Goal: Transaction & Acquisition: Purchase product/service

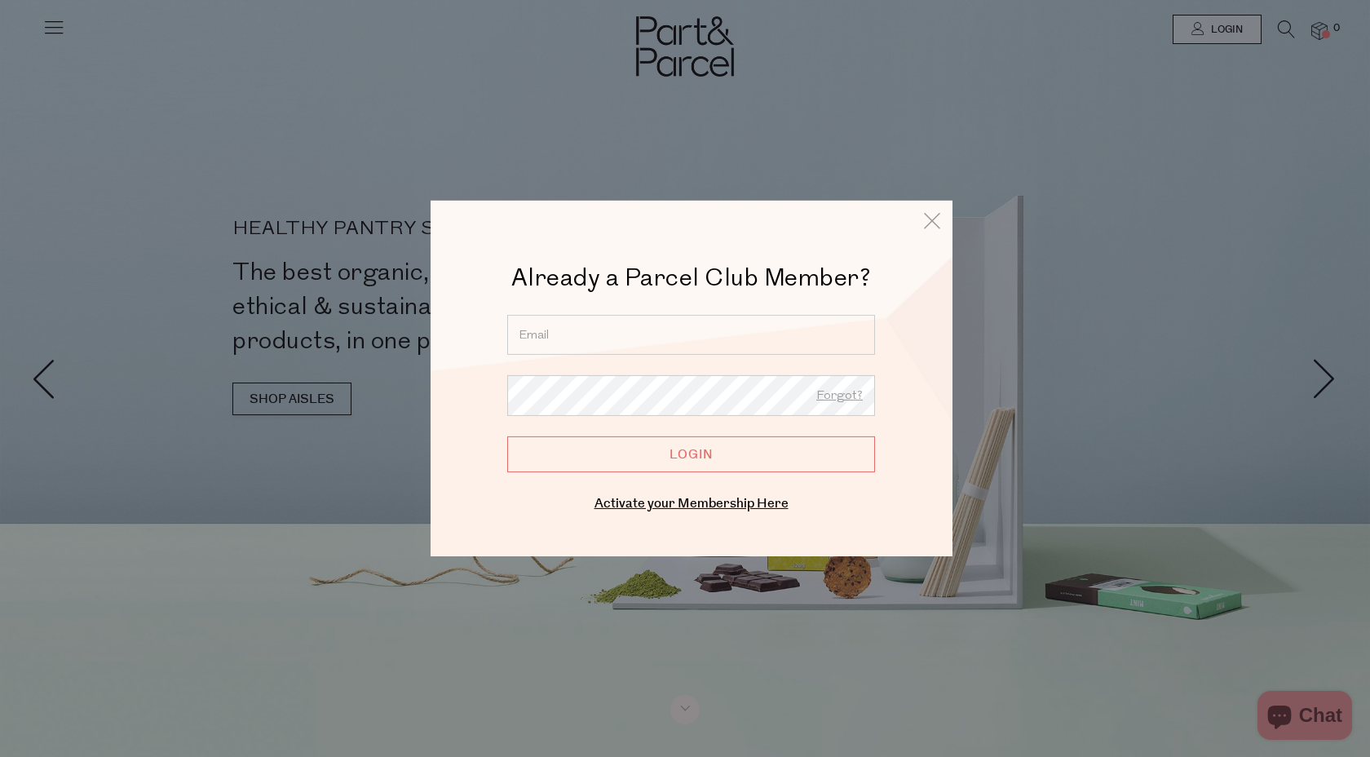
click at [598, 331] on input "email" at bounding box center [691, 335] width 368 height 40
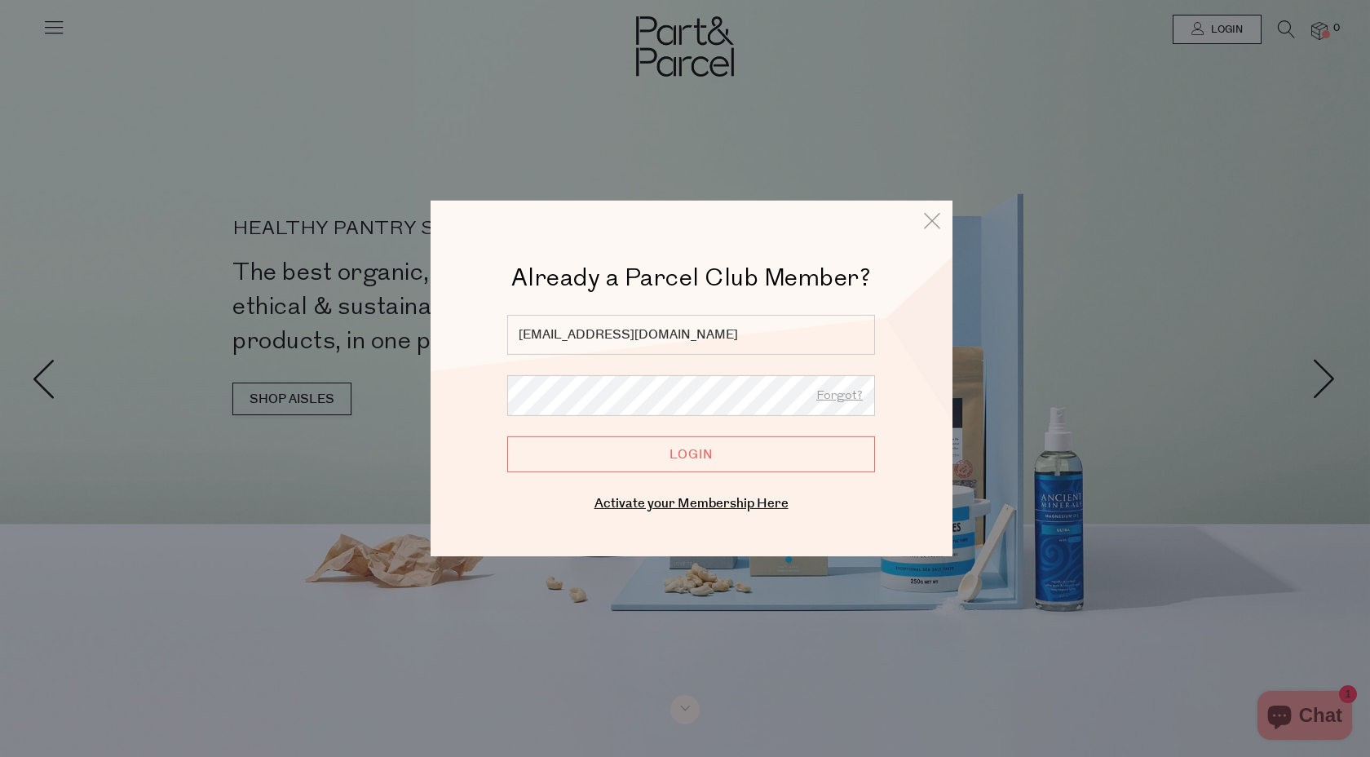
type input "[EMAIL_ADDRESS][DOMAIN_NAME]"
click at [507, 436] on input "Login" at bounding box center [691, 454] width 368 height 36
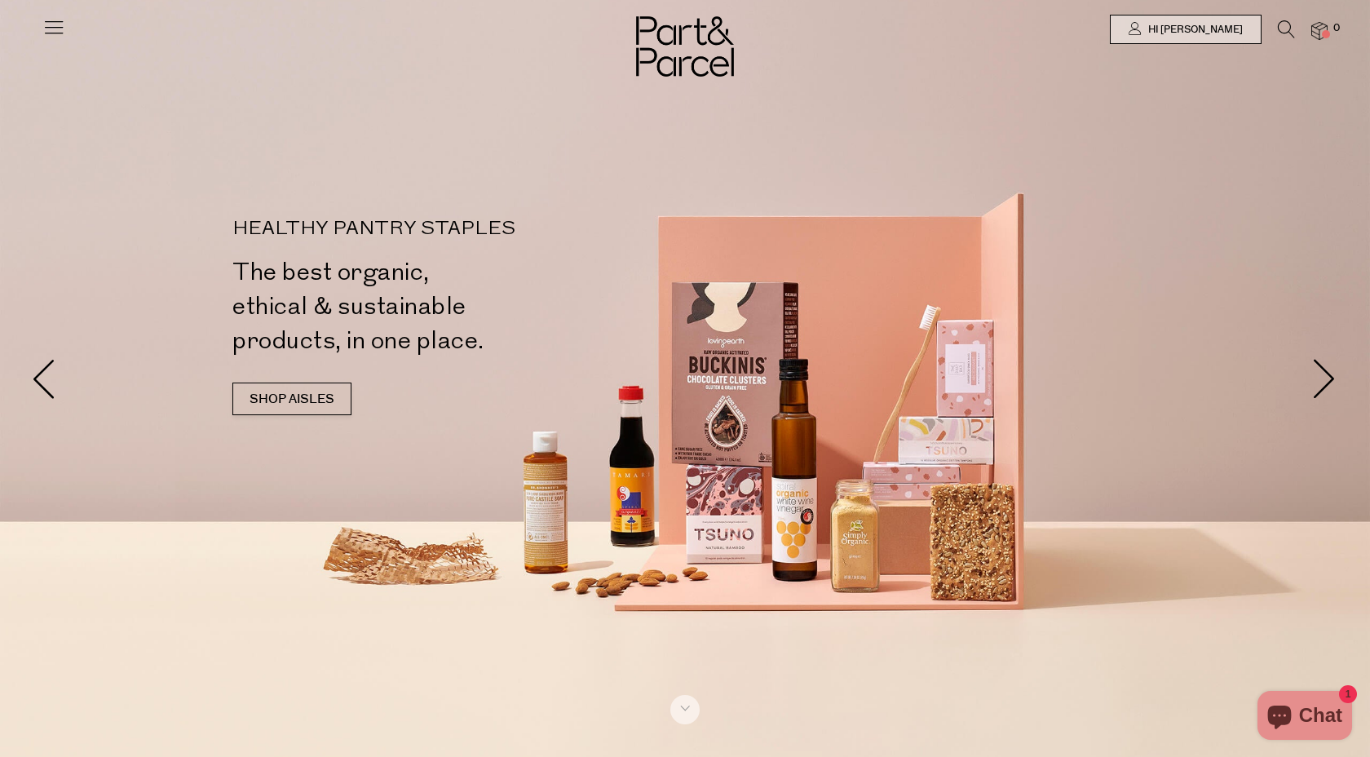
click at [1280, 25] on icon at bounding box center [1286, 29] width 17 height 18
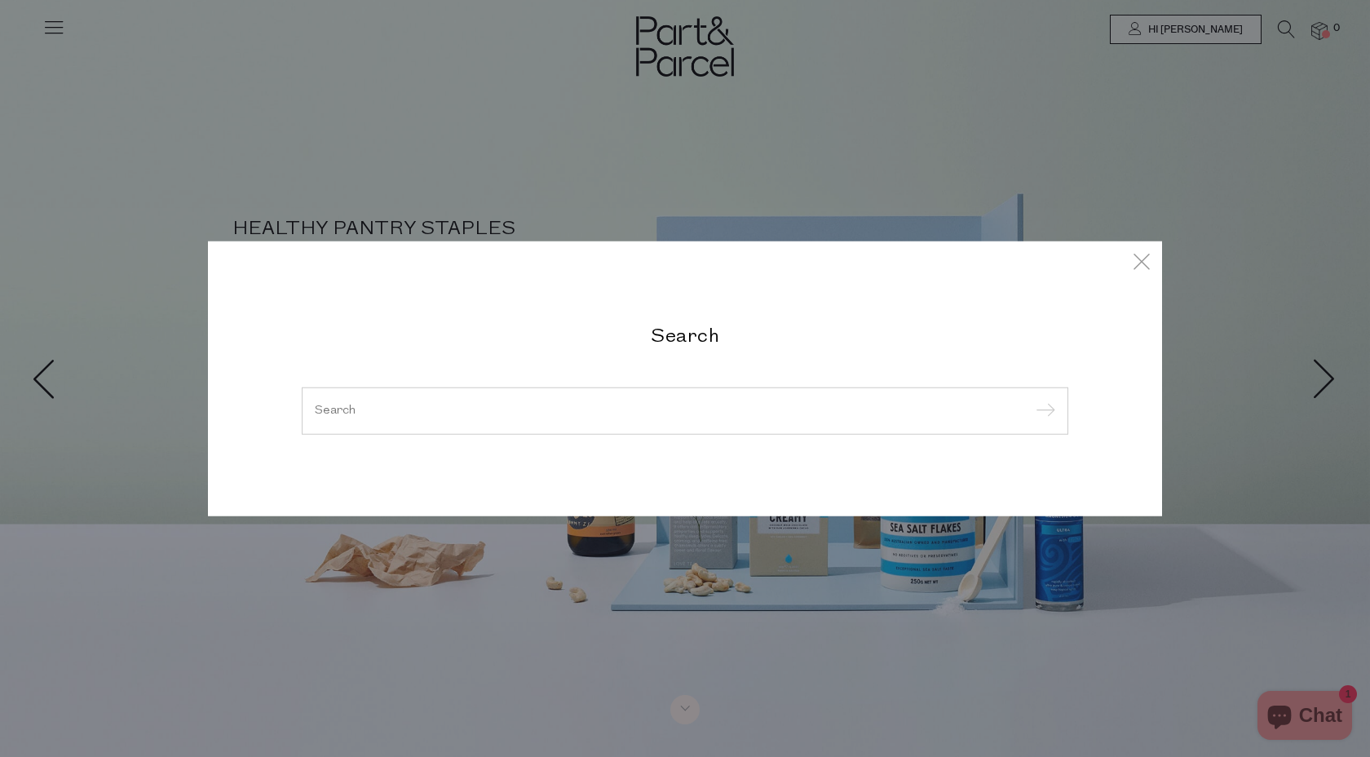
click at [701, 414] on input "search" at bounding box center [685, 411] width 741 height 12
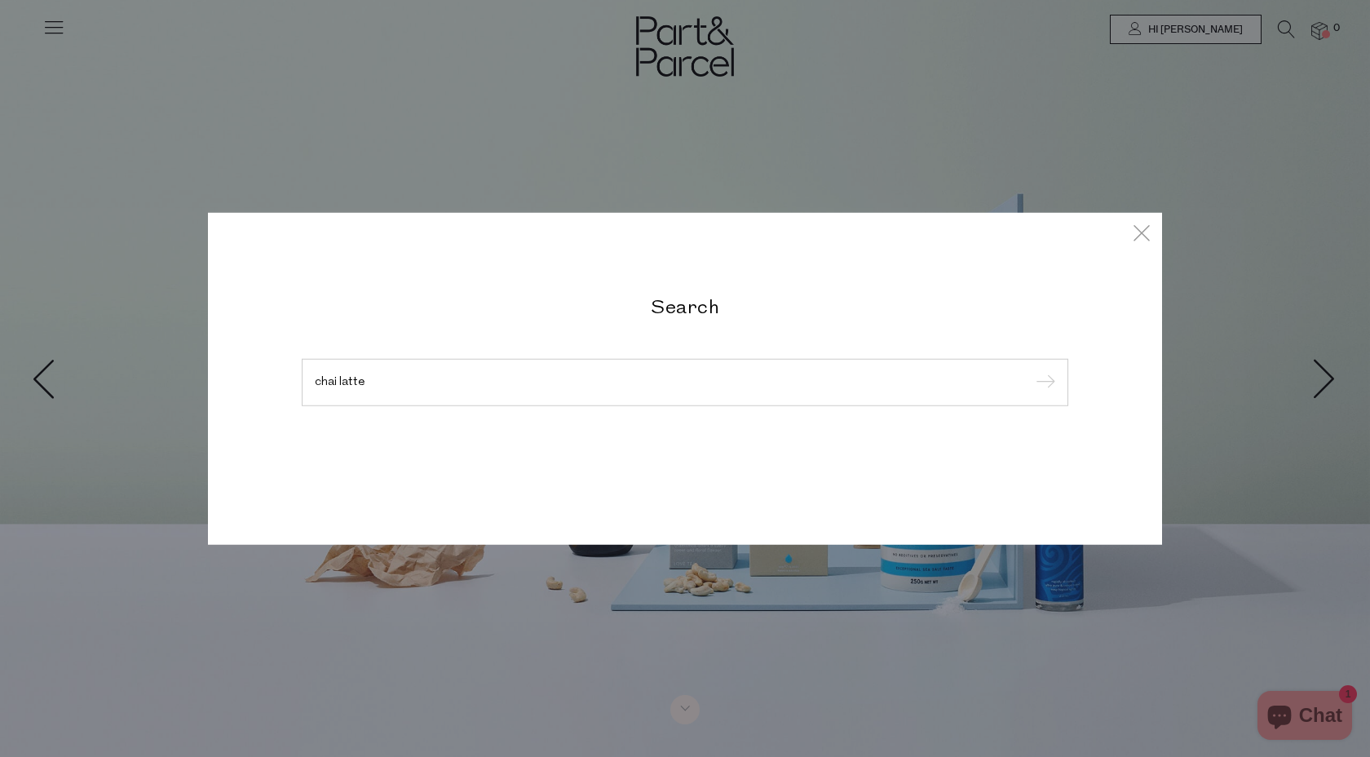
type input "chai latte"
click at [1031, 371] on input "submit" at bounding box center [1043, 383] width 24 height 24
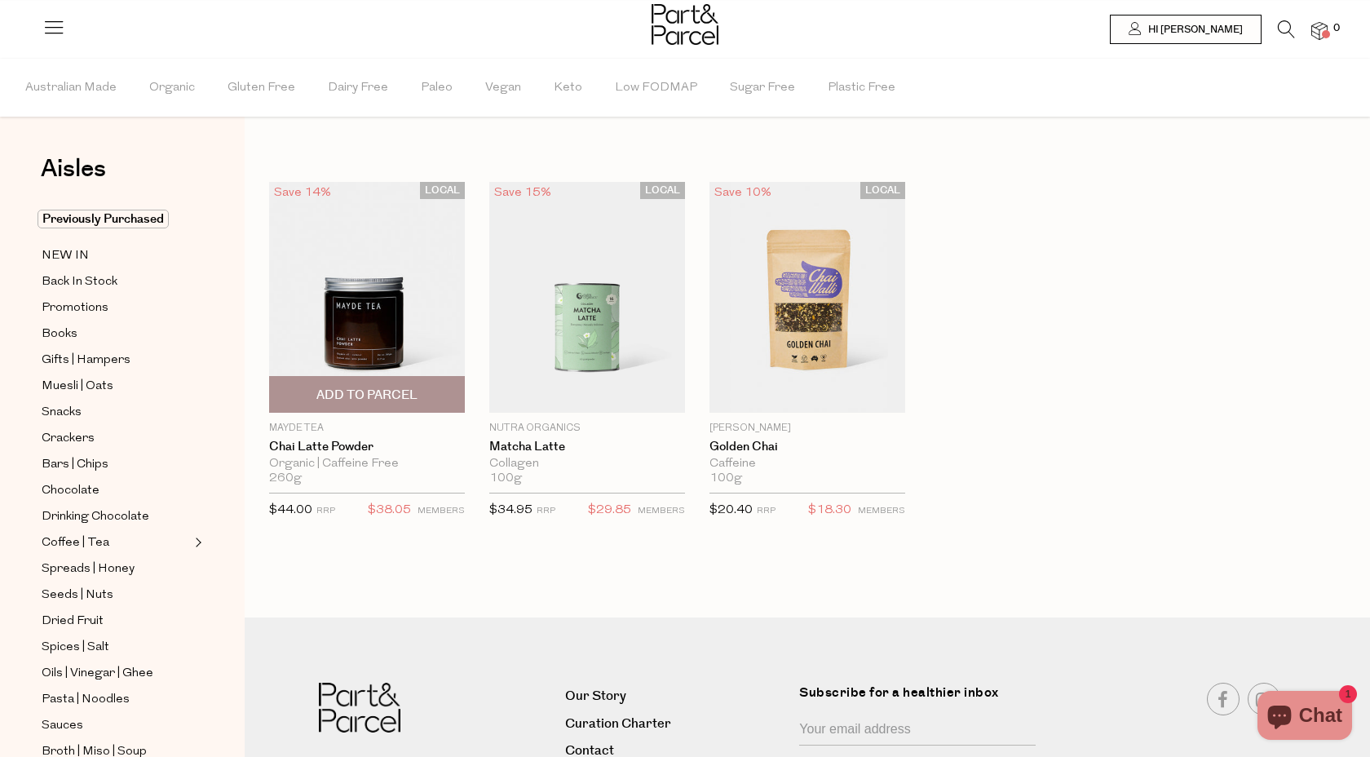
click at [356, 387] on span "Add To Parcel" at bounding box center [366, 395] width 101 height 17
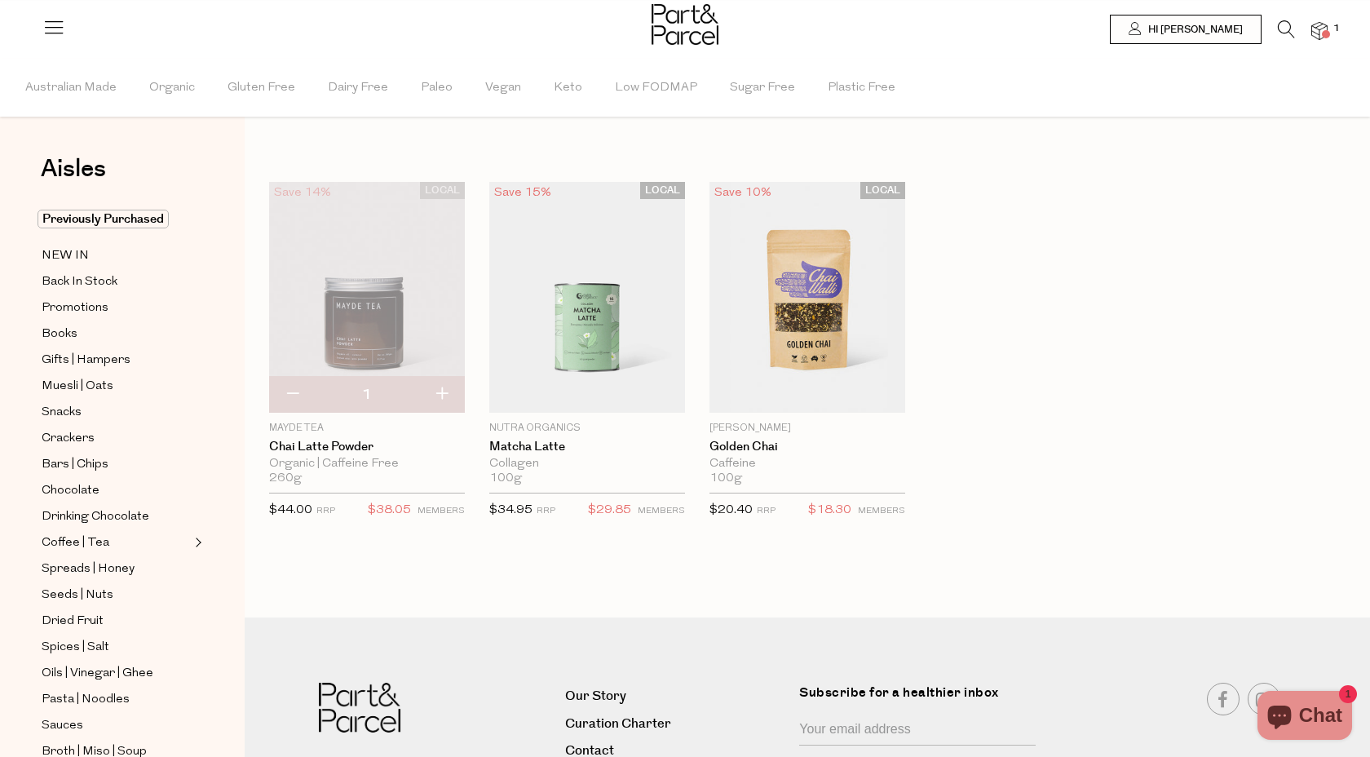
click at [1286, 24] on icon at bounding box center [1286, 29] width 17 height 18
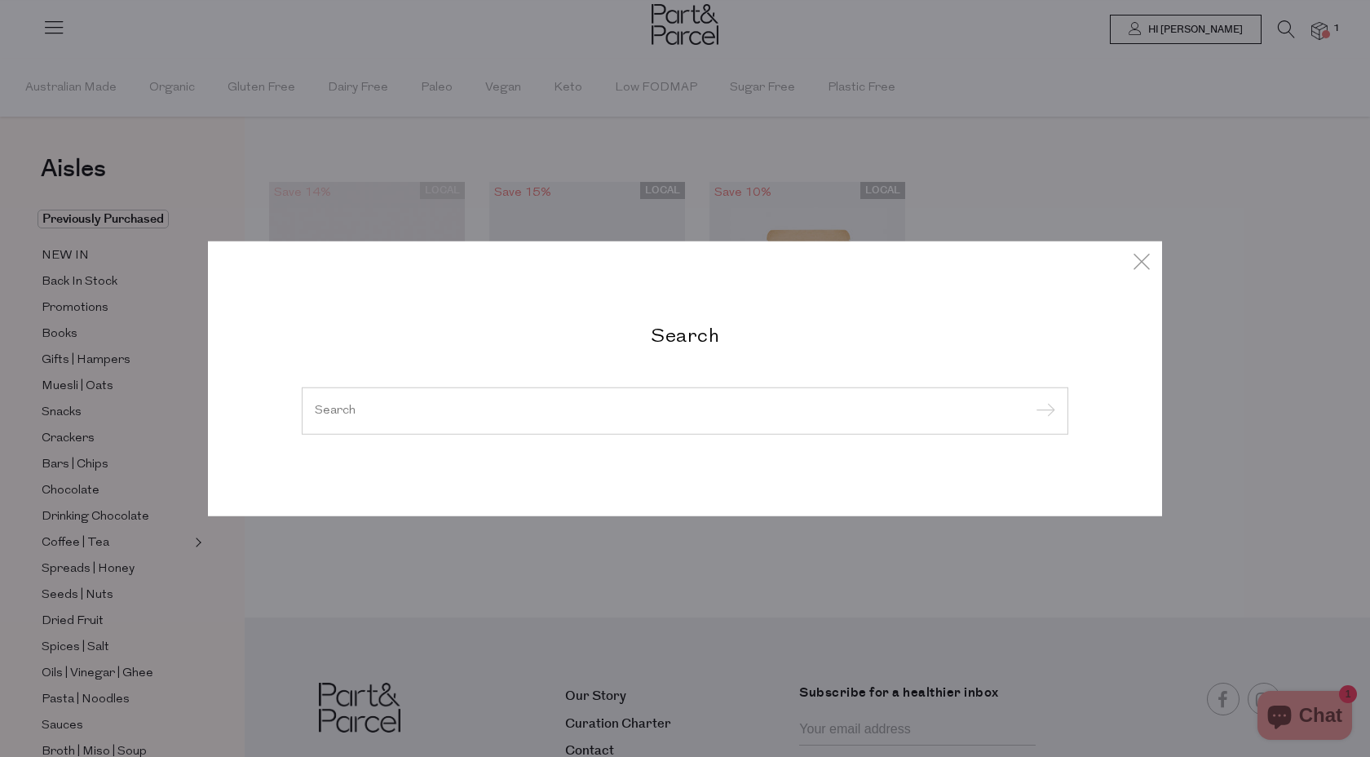
click at [560, 413] on input "search" at bounding box center [685, 411] width 741 height 12
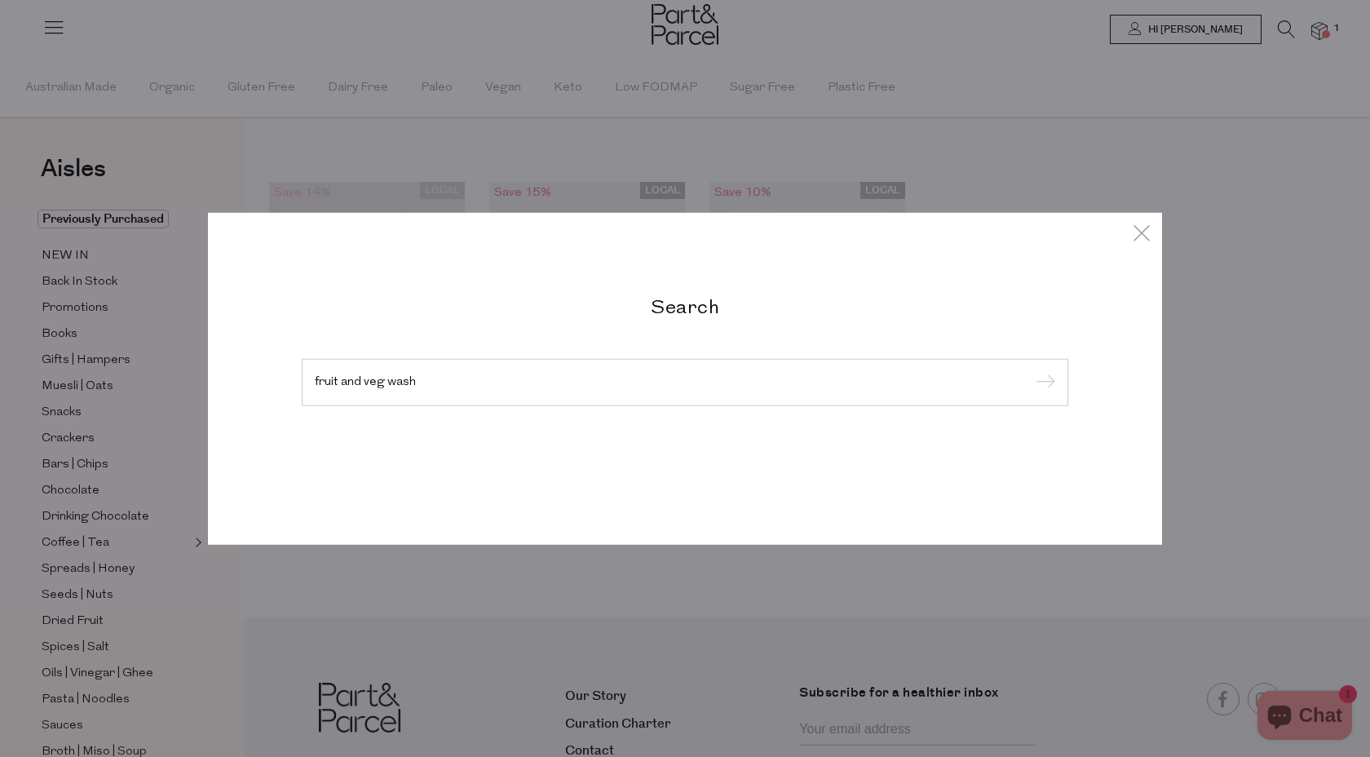
type input "fruit and veg wash"
click at [1031, 371] on input "submit" at bounding box center [1043, 383] width 24 height 24
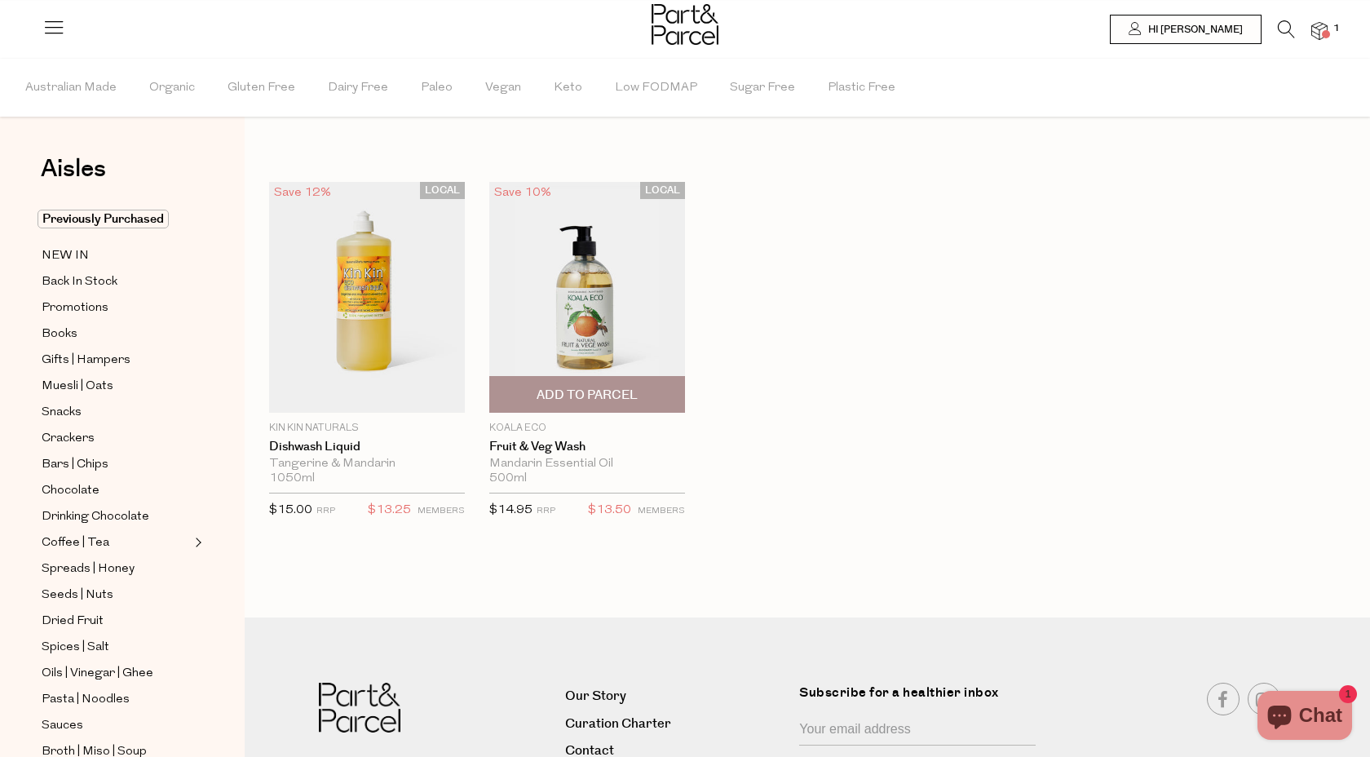
click at [585, 398] on span "Add To Parcel" at bounding box center [587, 395] width 101 height 17
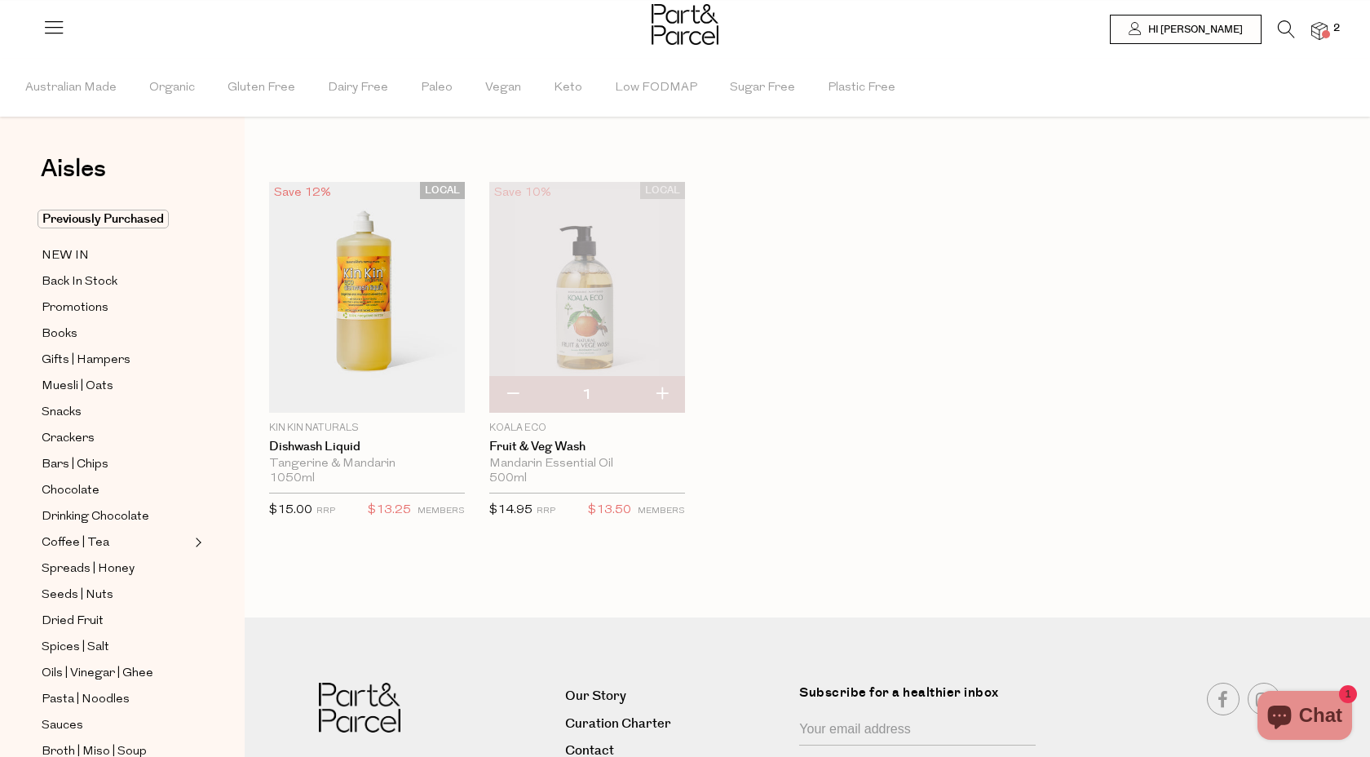
click at [1282, 31] on icon at bounding box center [1286, 29] width 17 height 18
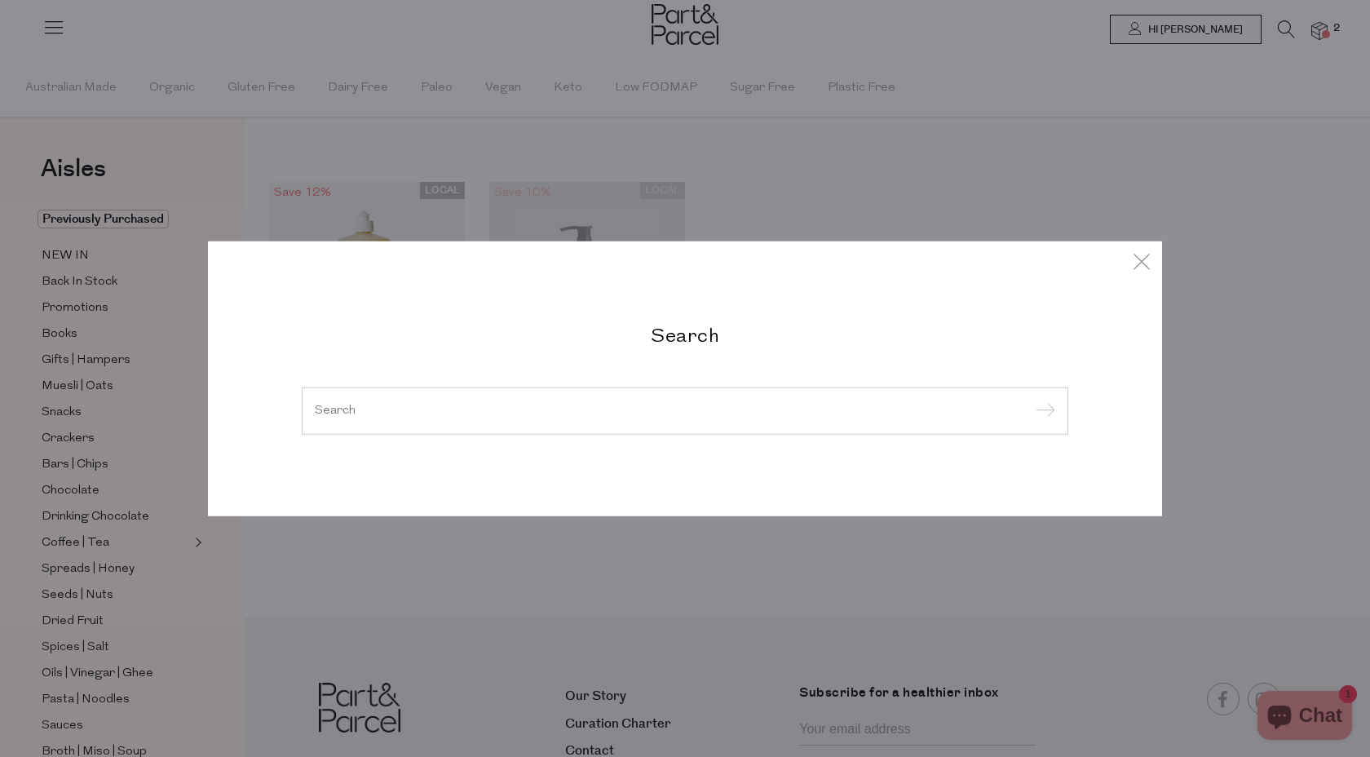
click at [673, 408] on input "search" at bounding box center [685, 411] width 741 height 12
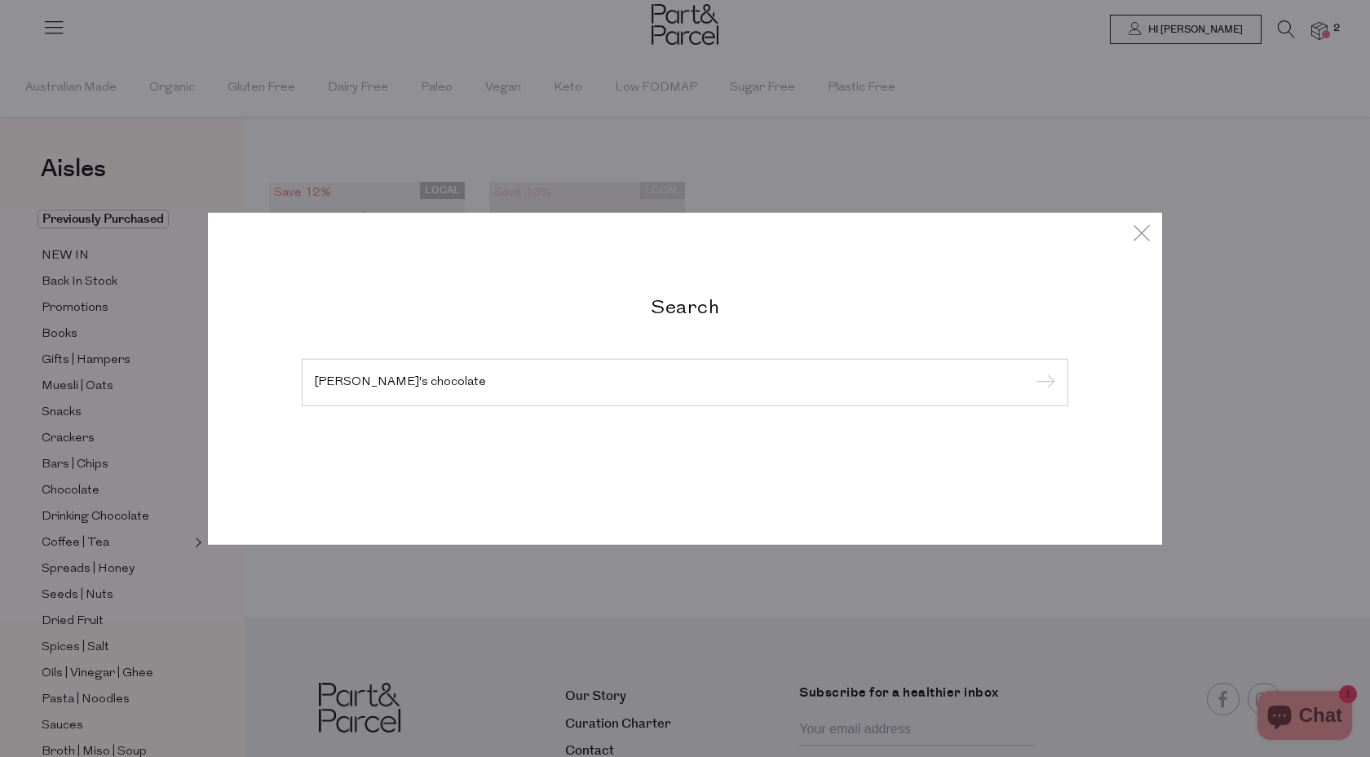
type input "tony's chocolate"
click at [1031, 371] on input "submit" at bounding box center [1043, 383] width 24 height 24
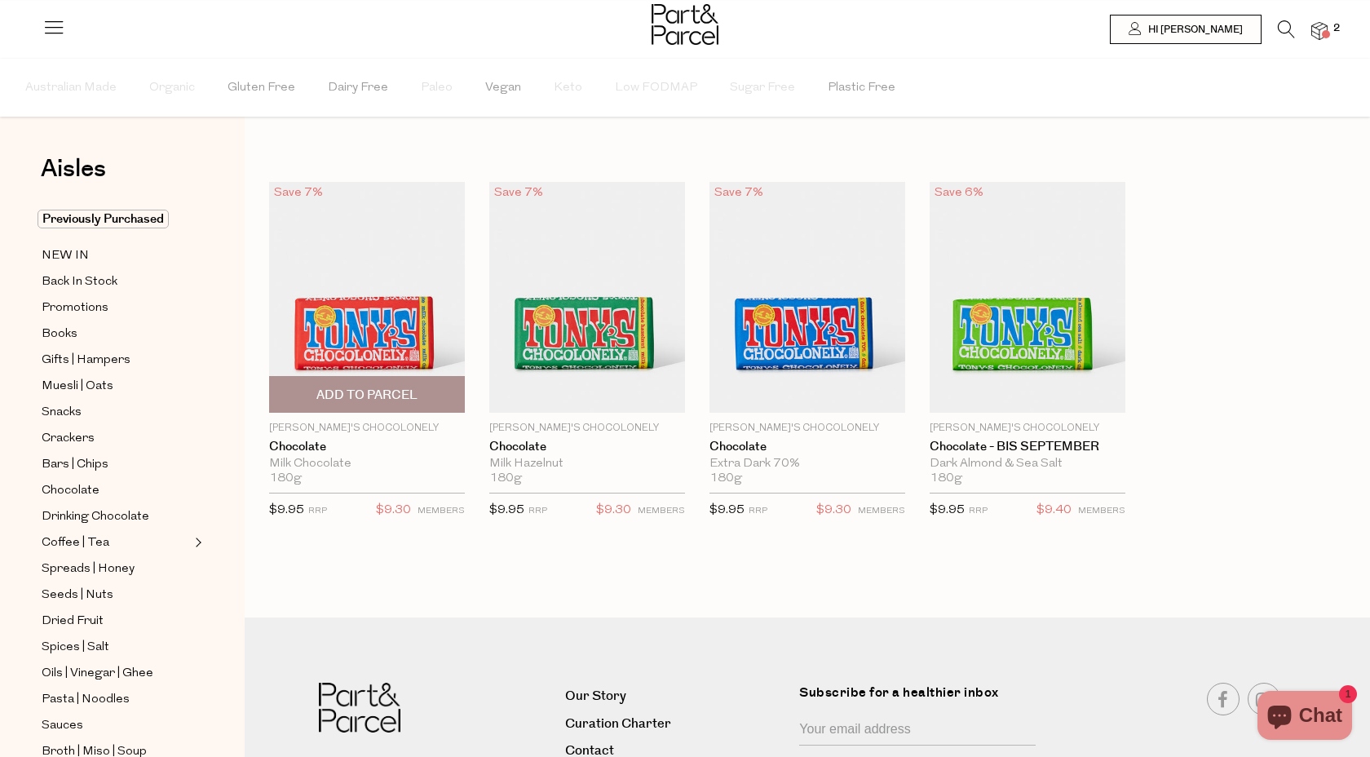
click at [347, 396] on span "Add To Parcel" at bounding box center [366, 395] width 101 height 17
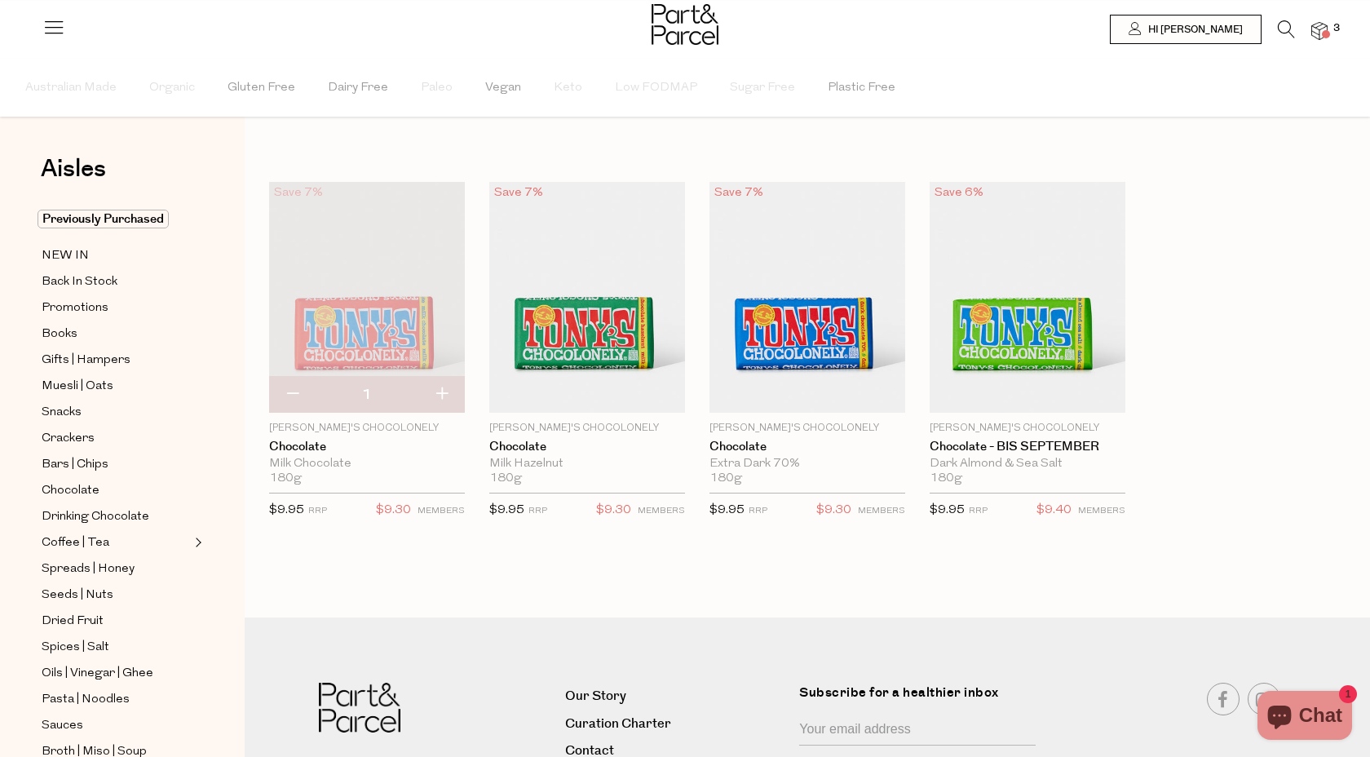
click at [1278, 24] on icon at bounding box center [1286, 29] width 17 height 18
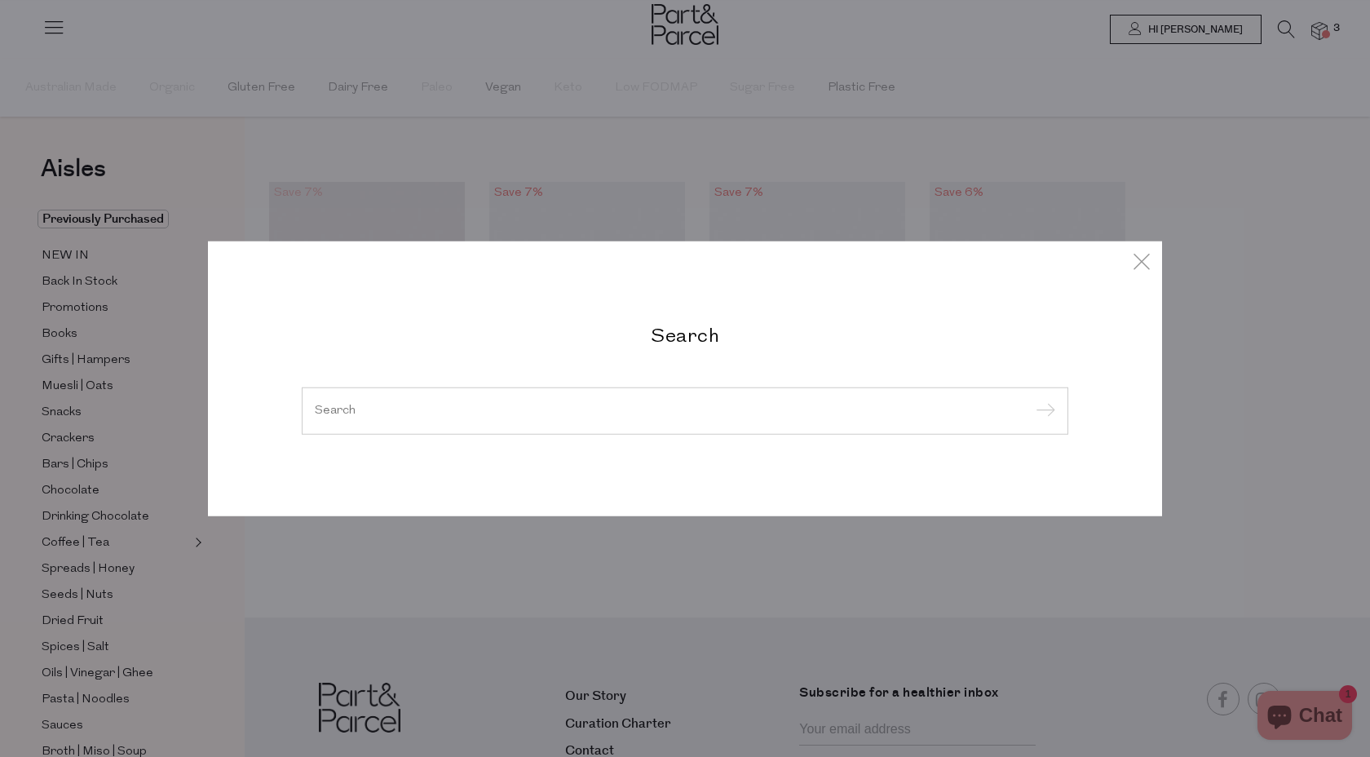
drag, startPoint x: 655, startPoint y: 404, endPoint x: 658, endPoint y: 390, distance: 14.2
click at [655, 405] on input "search" at bounding box center [685, 411] width 741 height 12
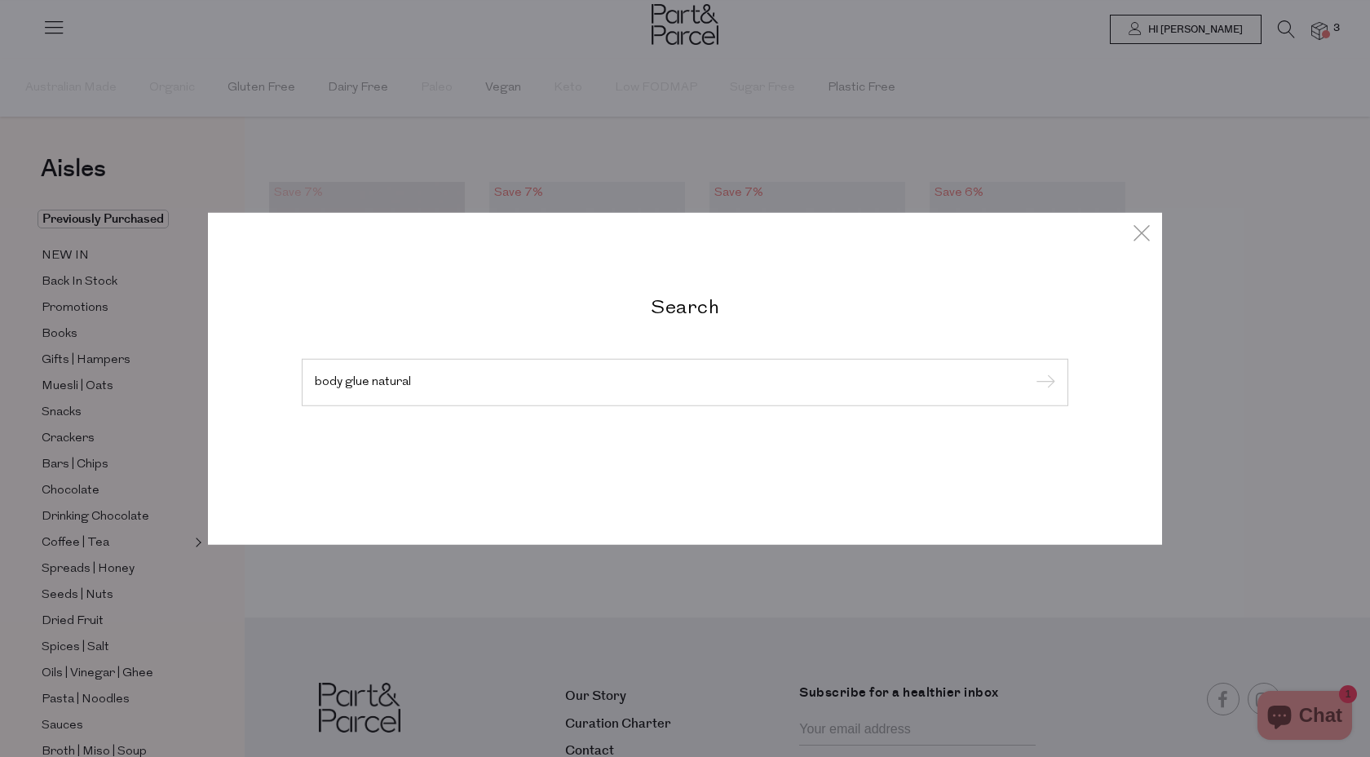
type input "body glue natural"
click at [1031, 371] on input "submit" at bounding box center [1043, 383] width 24 height 24
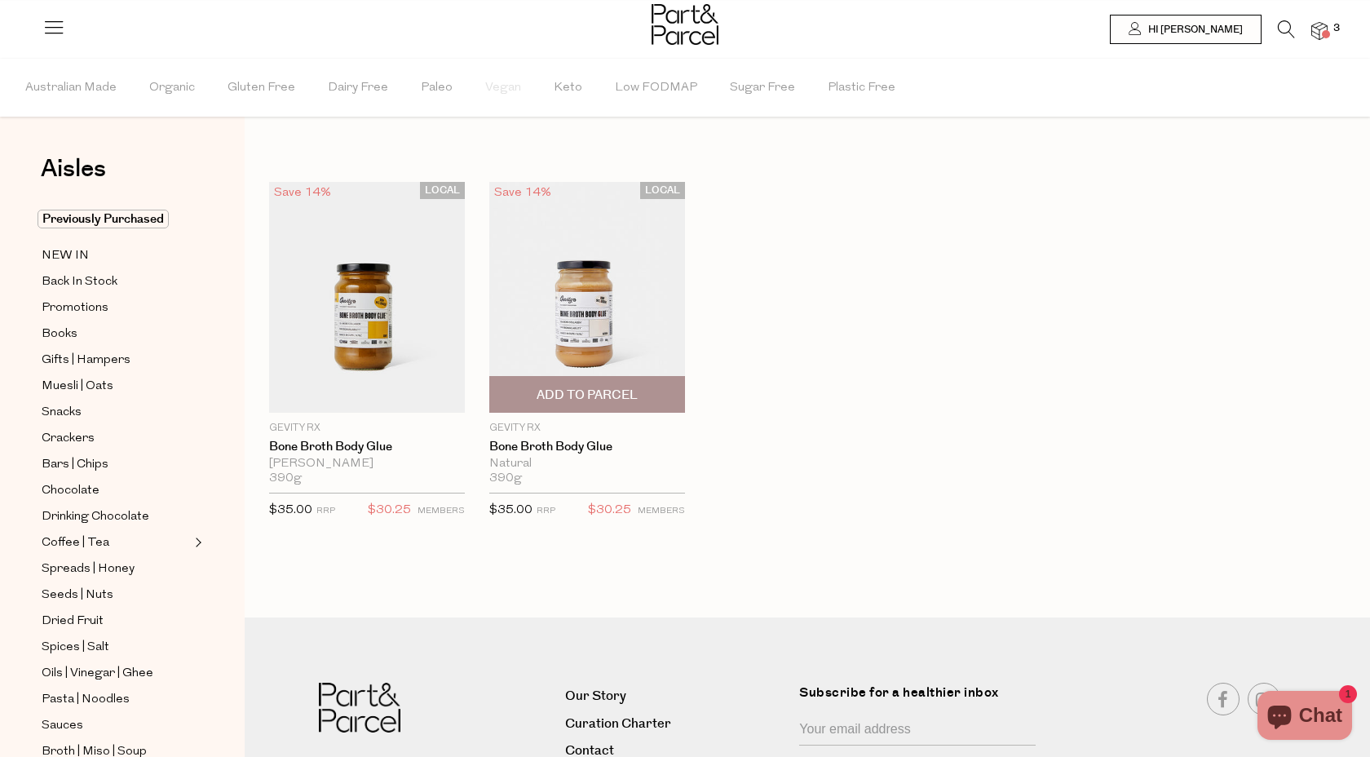
click at [582, 393] on span "Add To Parcel" at bounding box center [587, 395] width 101 height 17
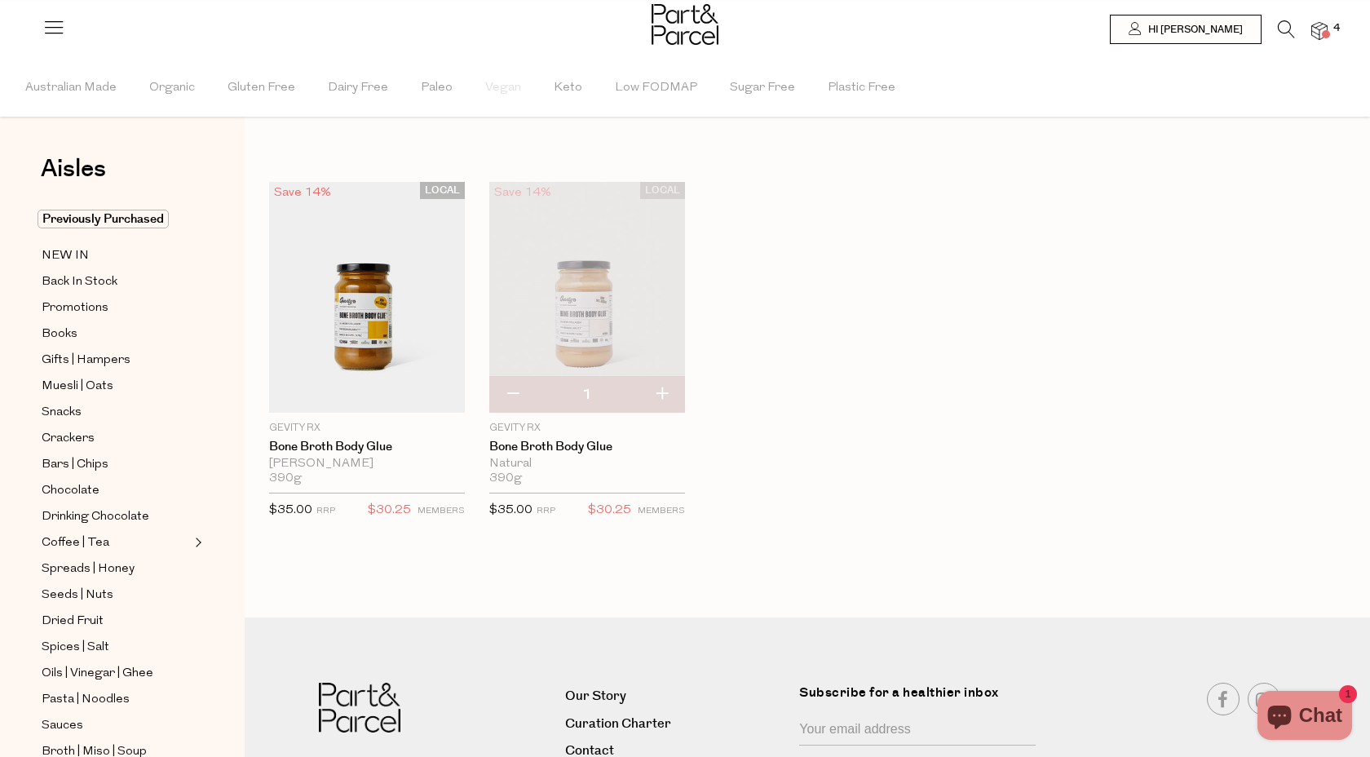
click at [1287, 32] on icon at bounding box center [1286, 29] width 17 height 18
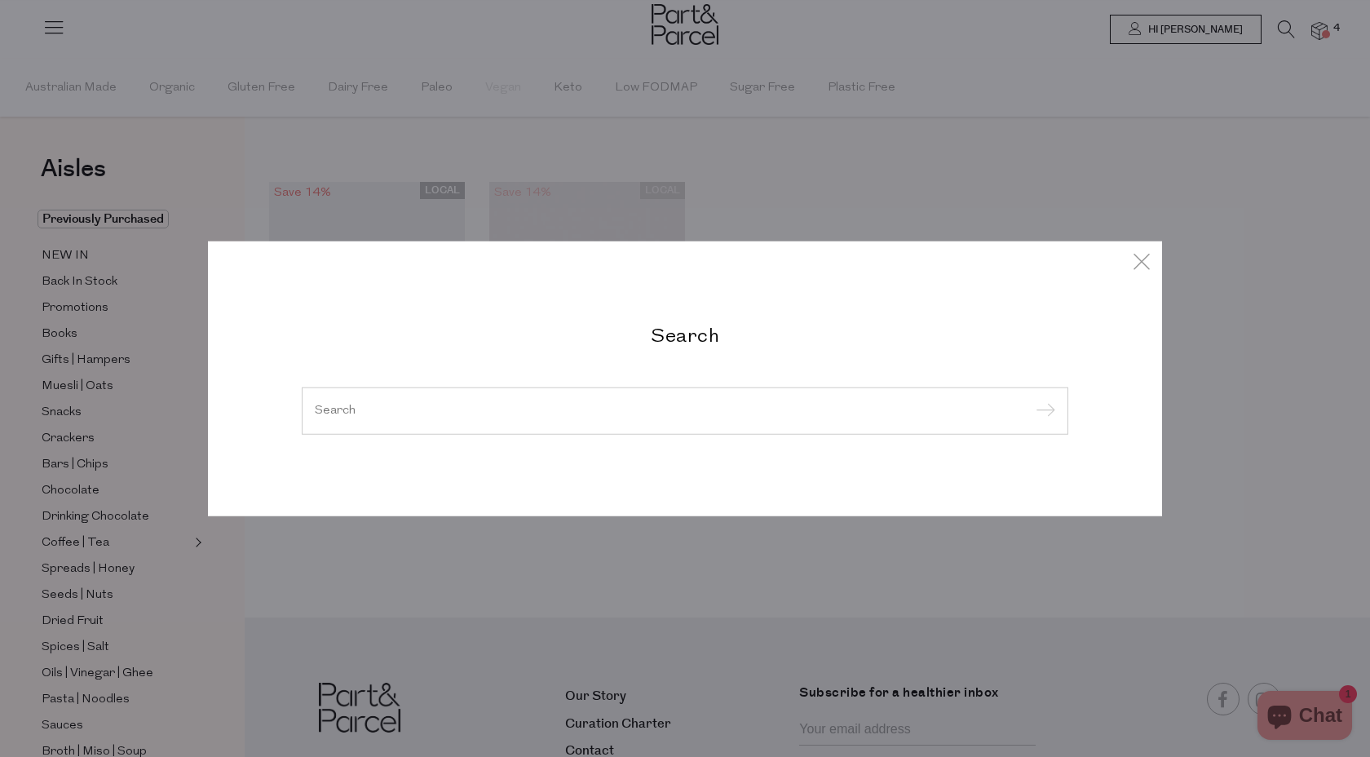
click at [599, 422] on div at bounding box center [685, 410] width 767 height 47
click at [540, 416] on input "search" at bounding box center [685, 411] width 741 height 12
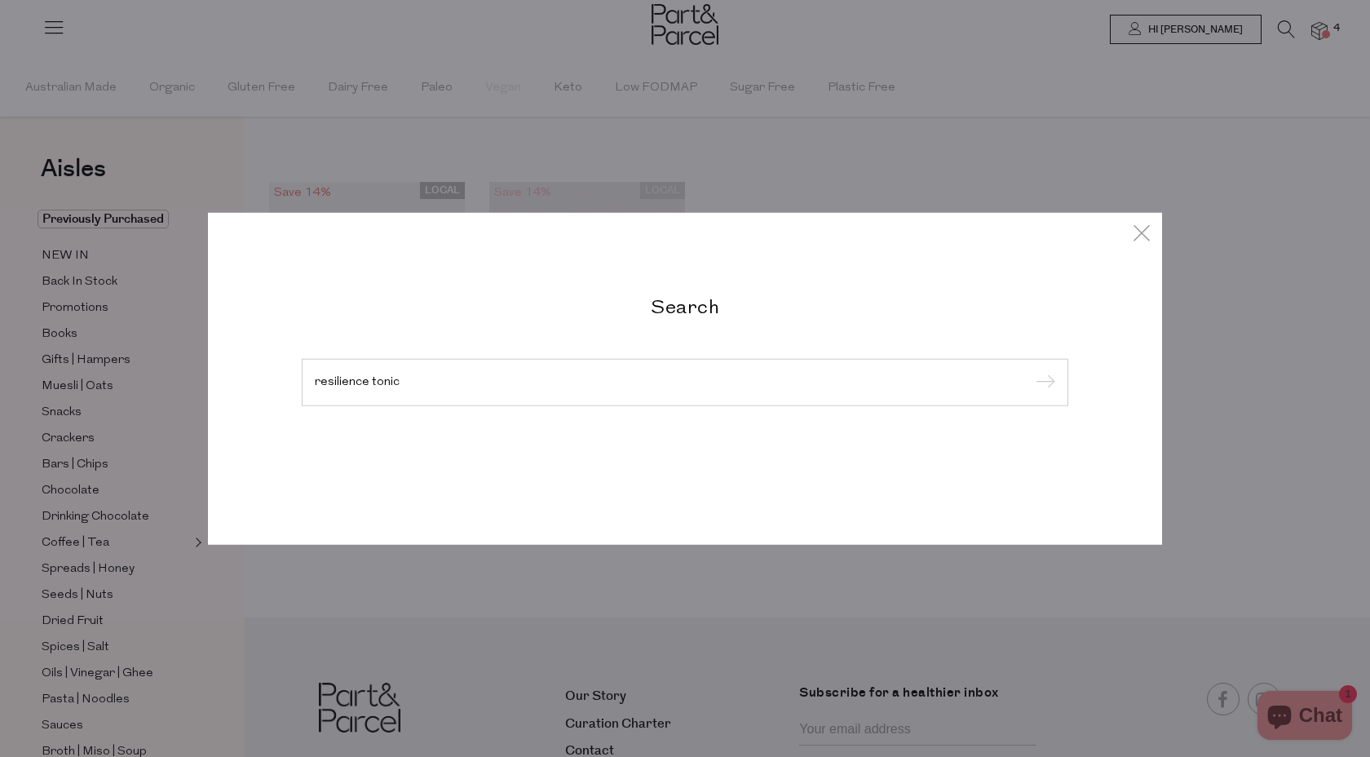
type input "resilience tonic"
click at [1031, 371] on input "submit" at bounding box center [1043, 383] width 24 height 24
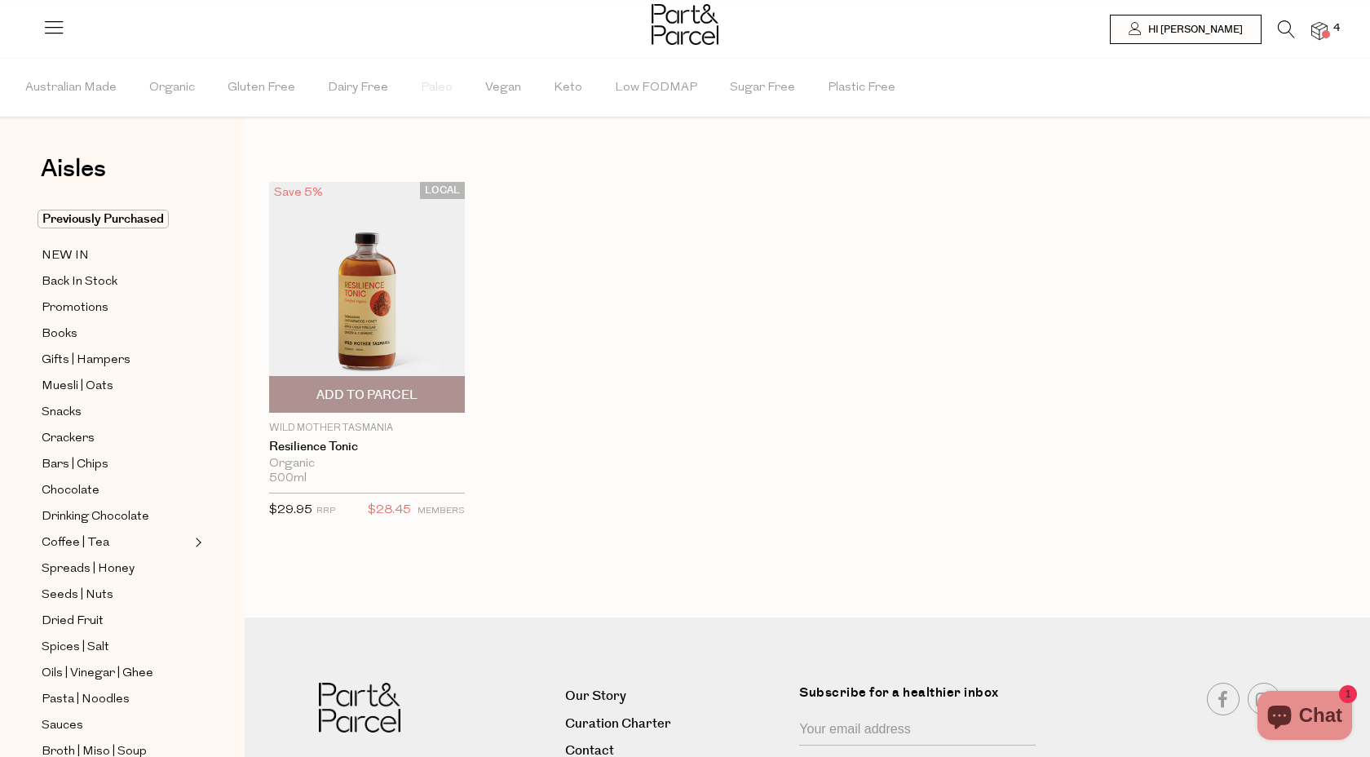
click at [330, 393] on span "Add To Parcel" at bounding box center [366, 395] width 101 height 17
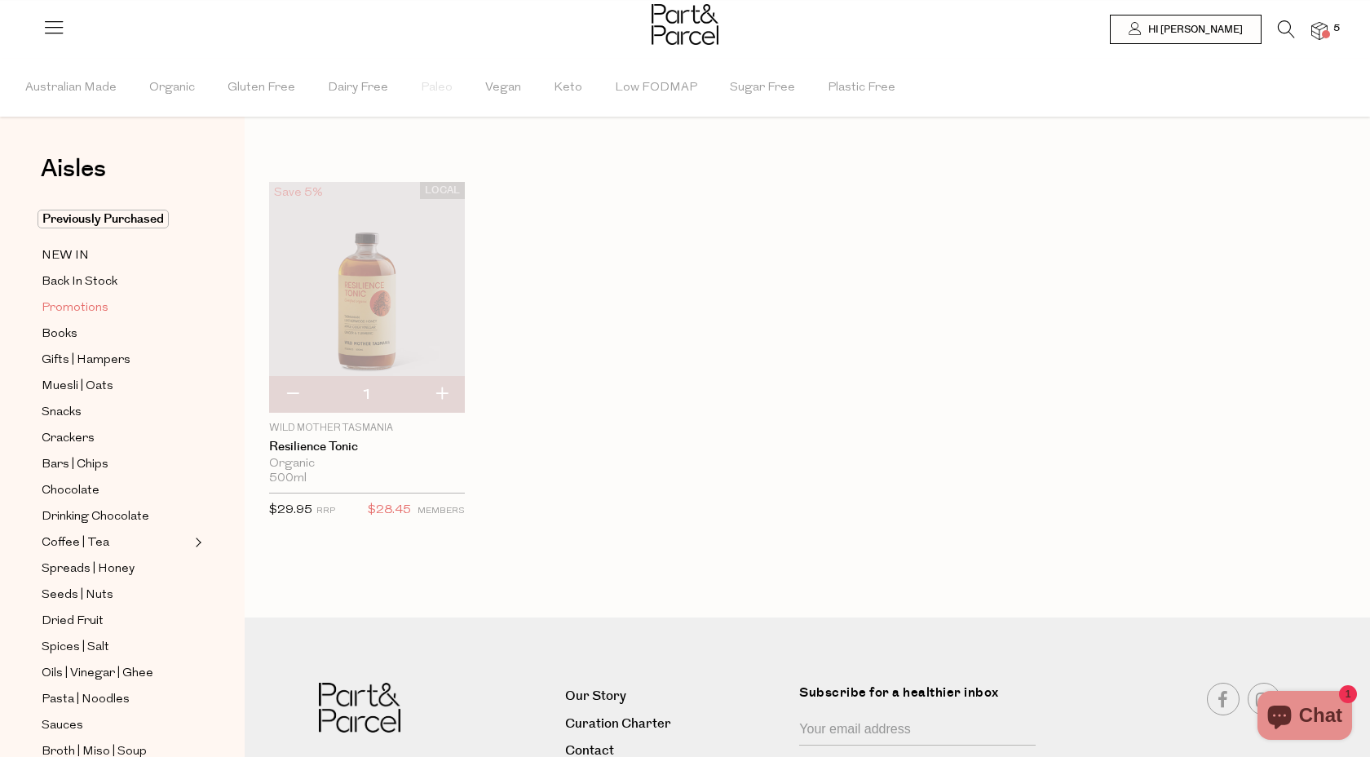
click at [68, 309] on span "Promotions" at bounding box center [75, 309] width 67 height 20
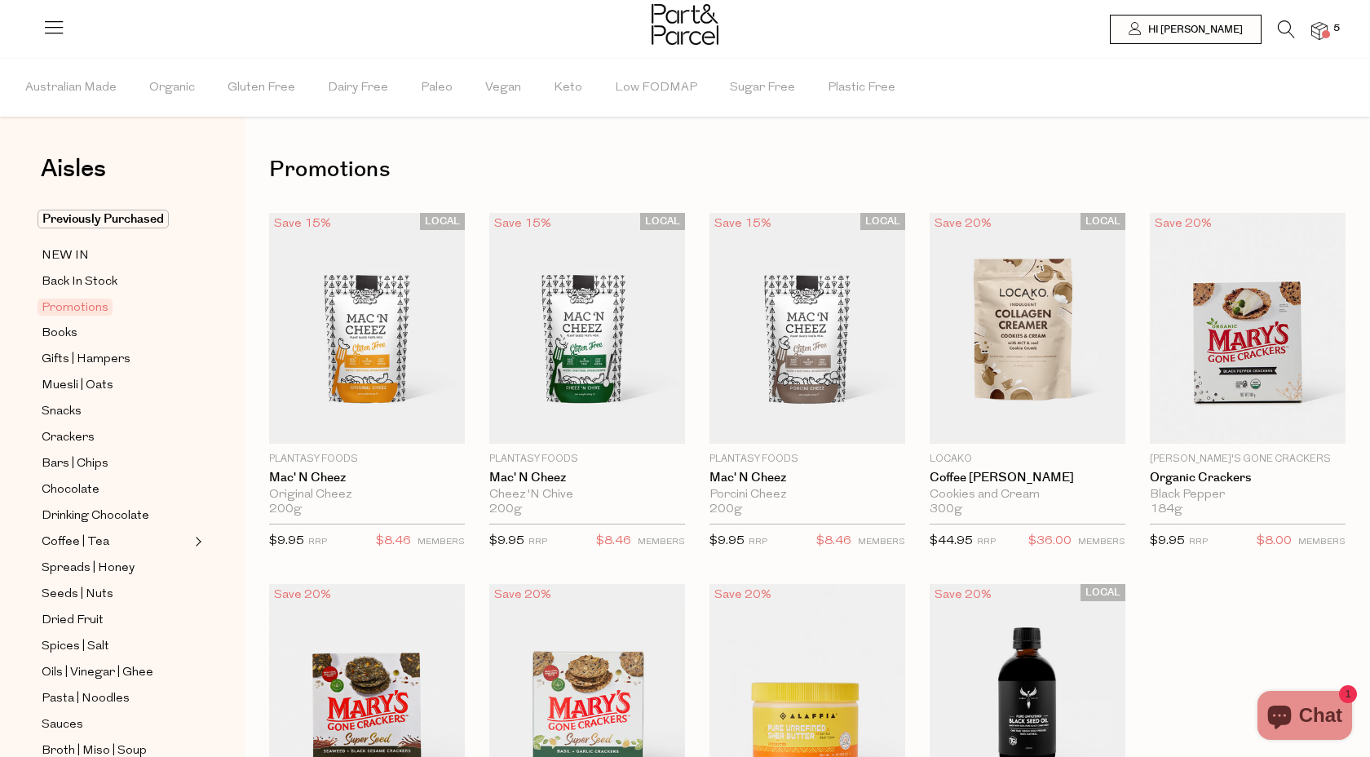
click at [1325, 32] on span at bounding box center [1326, 34] width 8 height 8
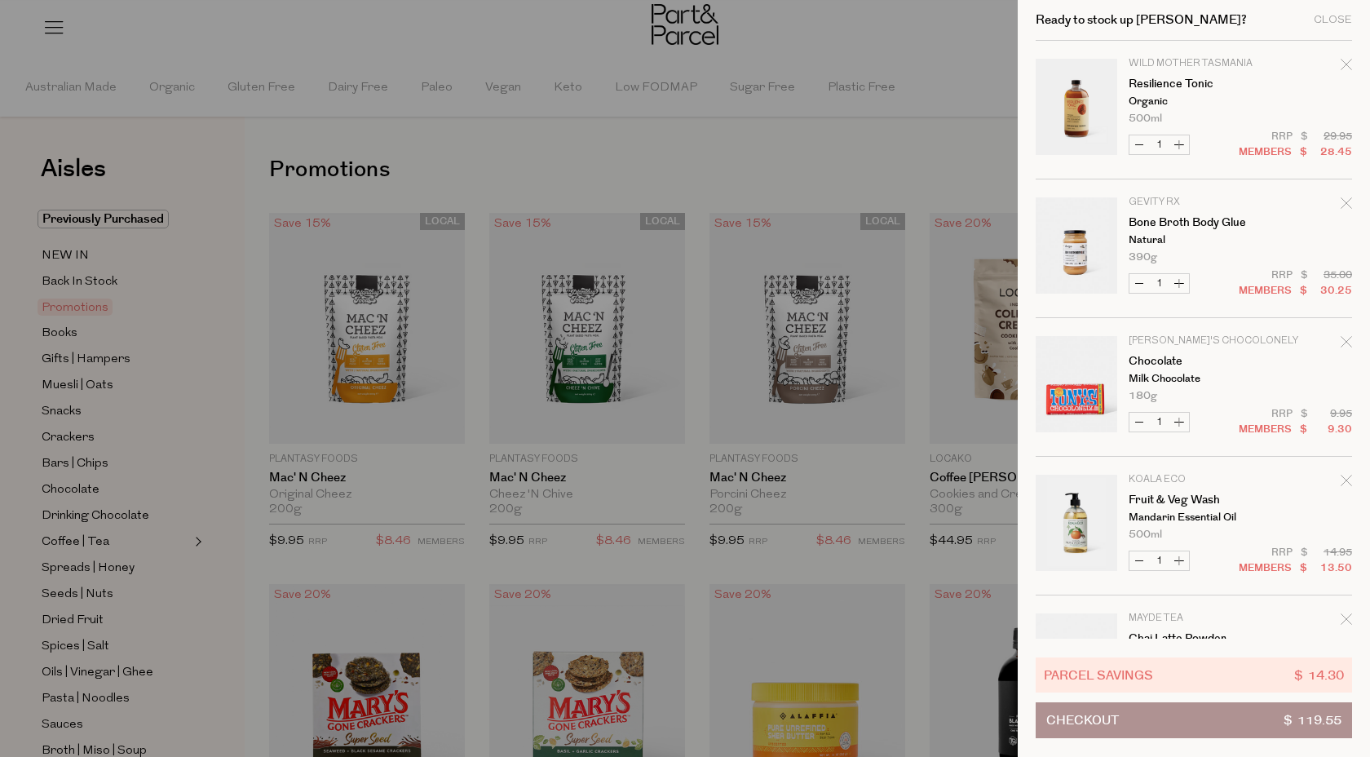
click at [1191, 715] on button "Checkout $ 119.55" at bounding box center [1194, 720] width 316 height 36
